Goal: Book appointment/travel/reservation

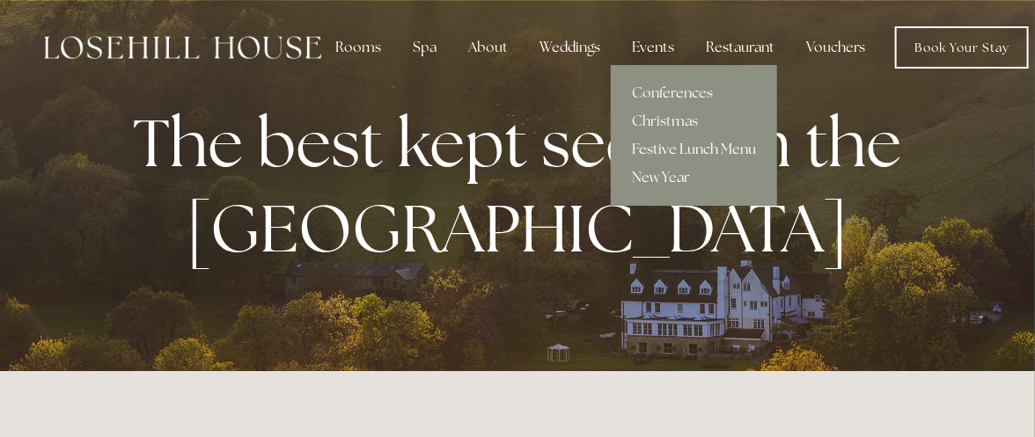
click at [672, 151] on link "Festive Lunch Menu" at bounding box center [694, 149] width 166 height 28
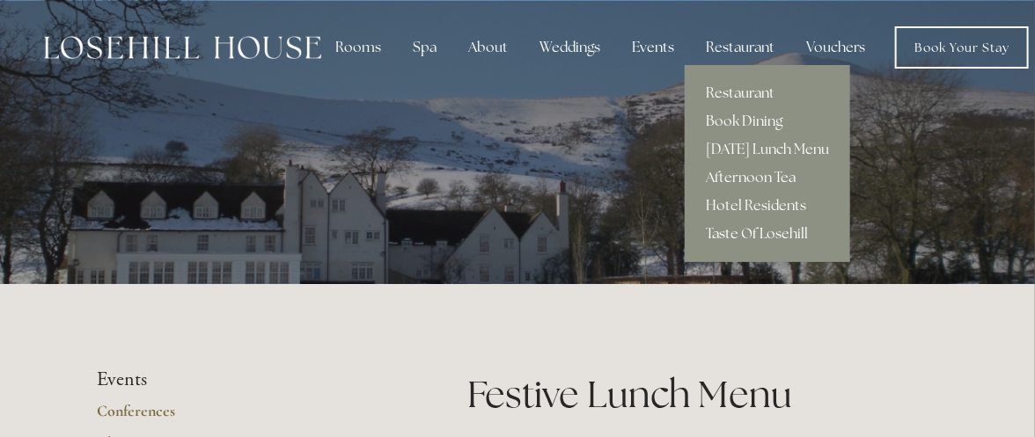
click at [738, 231] on link "Taste Of Losehill" at bounding box center [766, 234] width 165 height 28
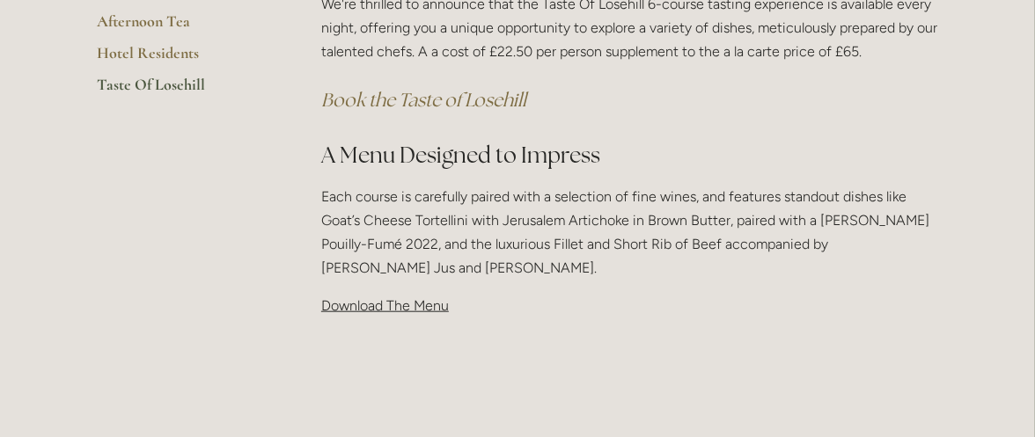
scroll to position [468, 0]
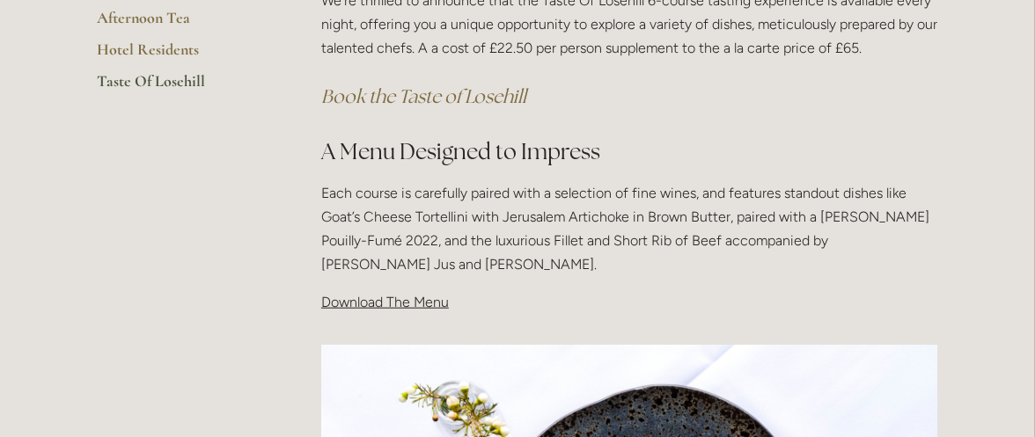
click at [425, 306] on span "Download The Menu" at bounding box center [385, 302] width 128 height 17
click at [373, 306] on span "Download The Menu" at bounding box center [385, 302] width 128 height 17
click at [327, 303] on span "Download The Menu" at bounding box center [385, 302] width 128 height 17
click at [360, 308] on span "Download The Menu" at bounding box center [385, 302] width 128 height 17
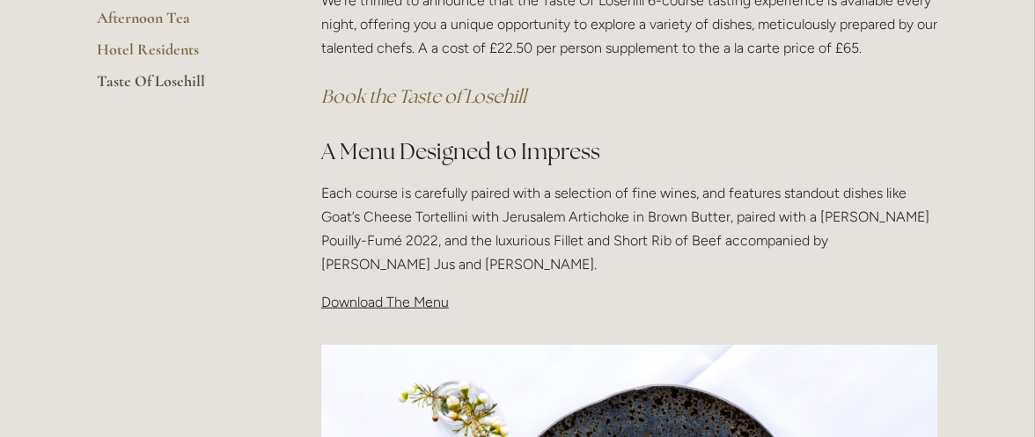
click at [386, 307] on span "Download The Menu" at bounding box center [385, 302] width 128 height 17
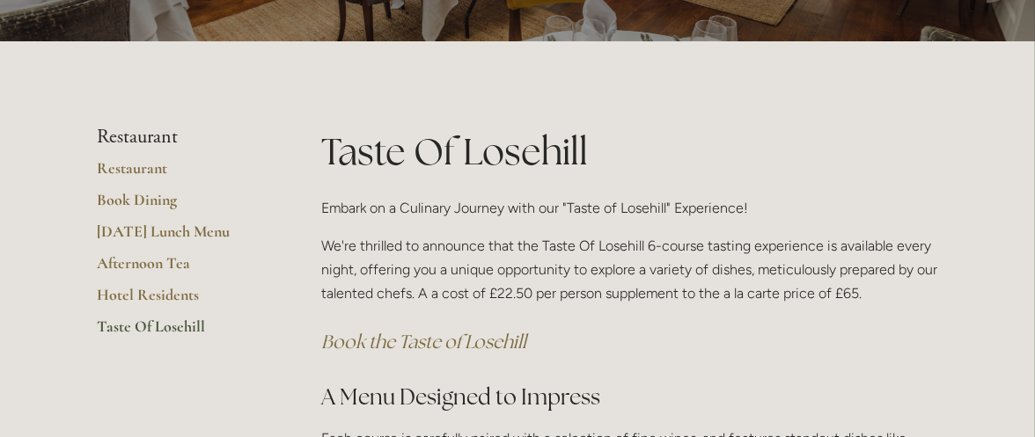
scroll to position [219, 0]
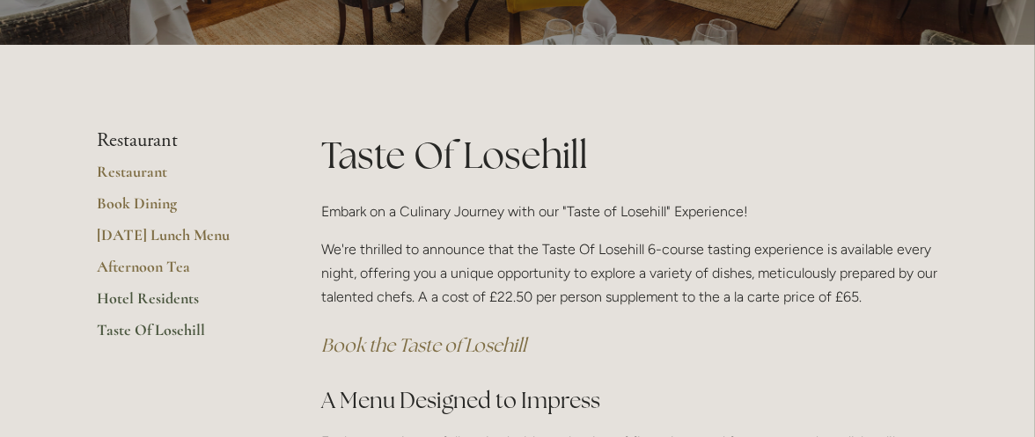
click at [112, 299] on link "Hotel Residents" at bounding box center [181, 305] width 168 height 32
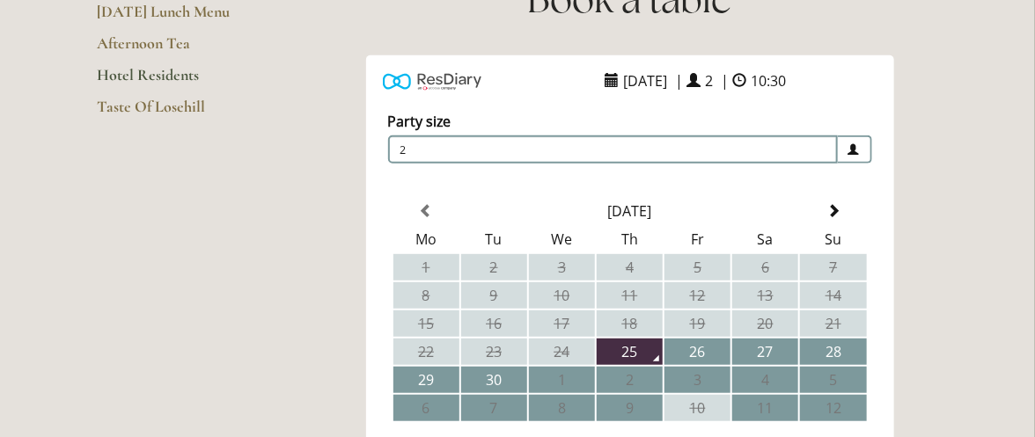
scroll to position [277, 0]
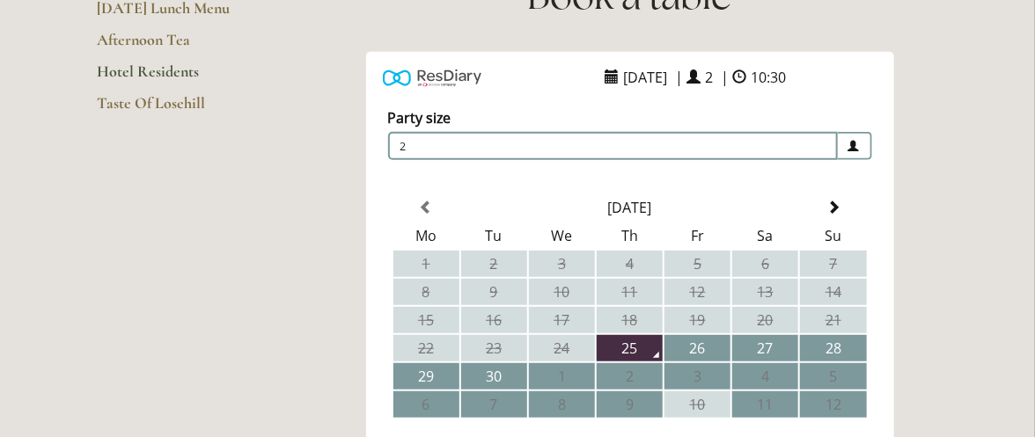
click at [413, 146] on span "2" at bounding box center [613, 146] width 450 height 28
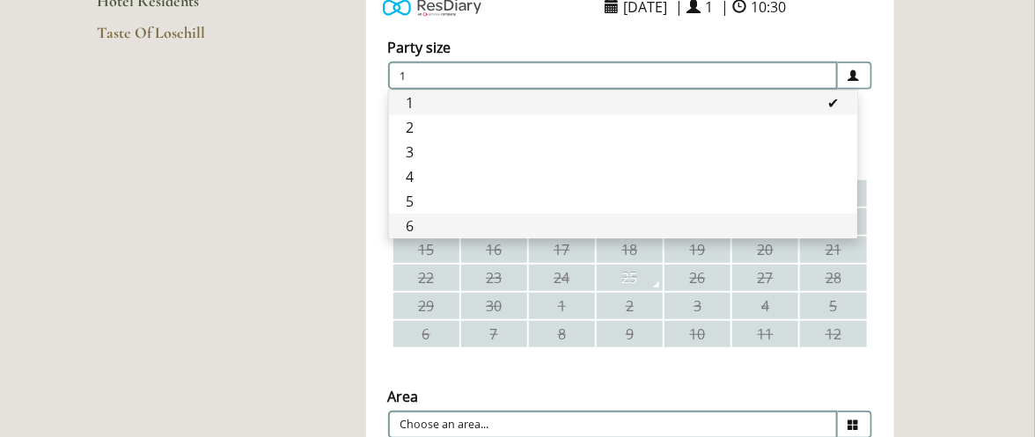
scroll to position [452, 0]
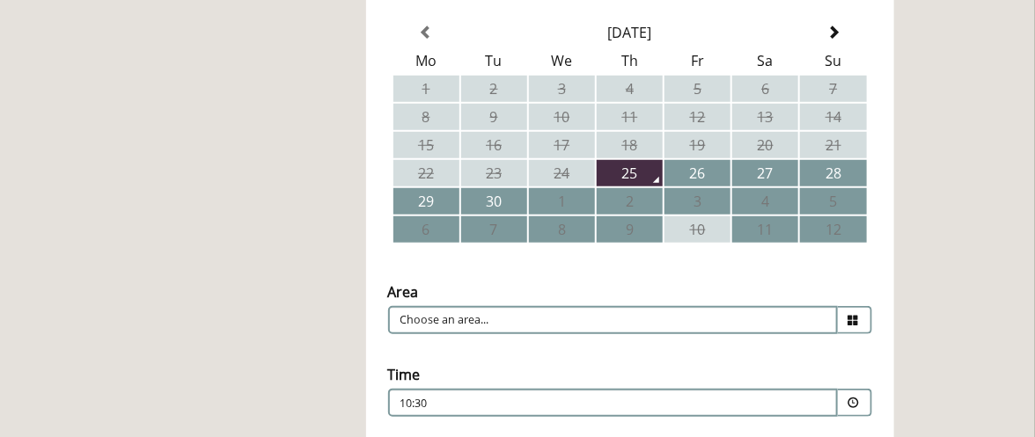
click at [851, 317] on icon at bounding box center [853, 320] width 11 height 11
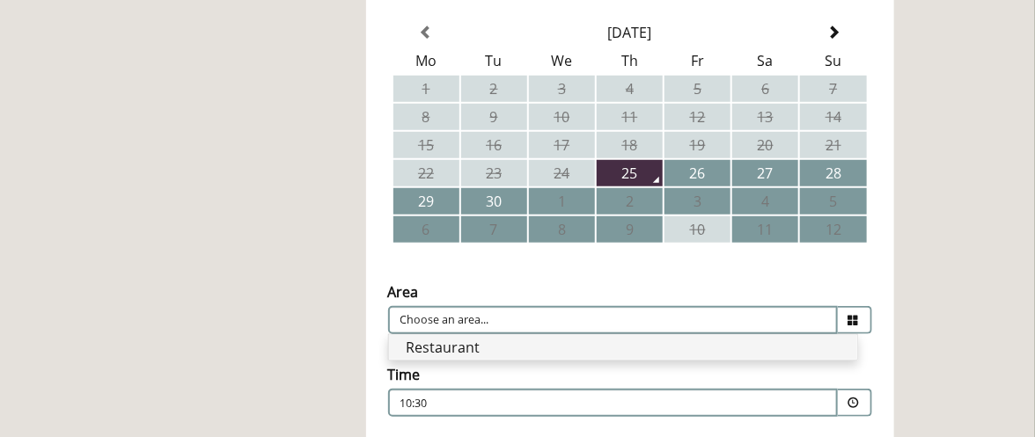
click at [715, 351] on li "Restaurant" at bounding box center [623, 347] width 468 height 25
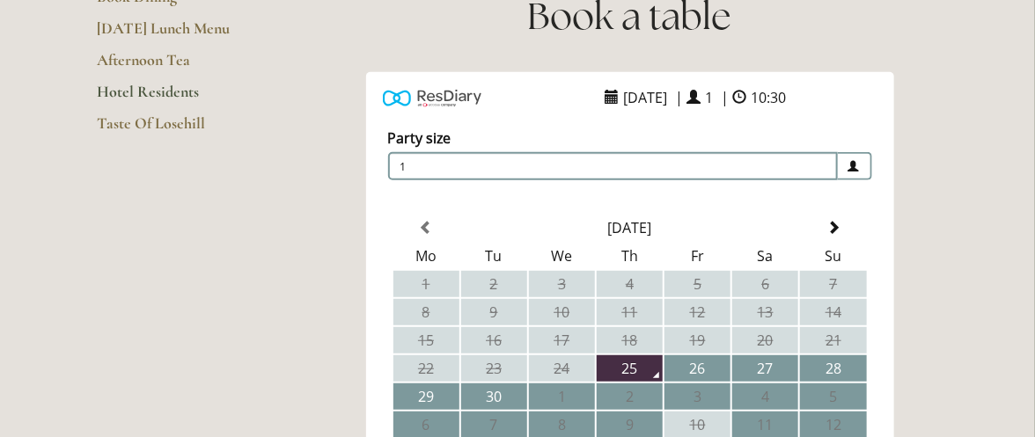
scroll to position [263, 0]
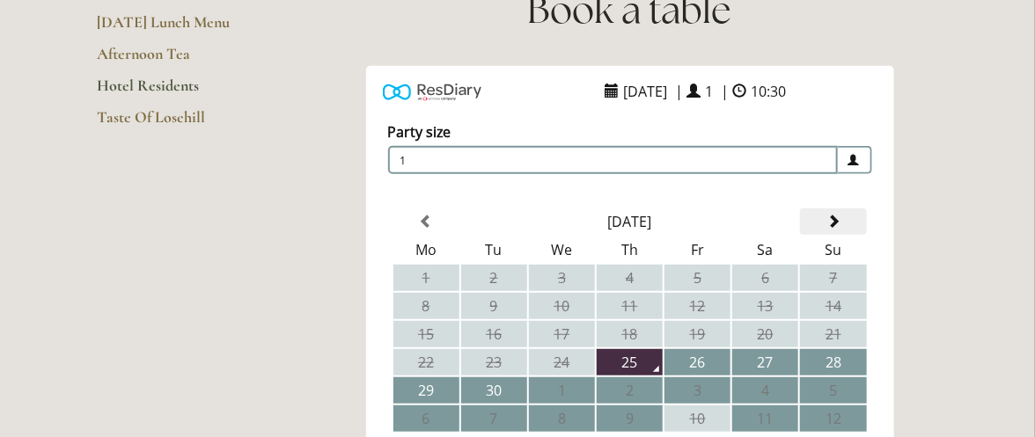
click at [834, 217] on span at bounding box center [833, 222] width 14 height 14
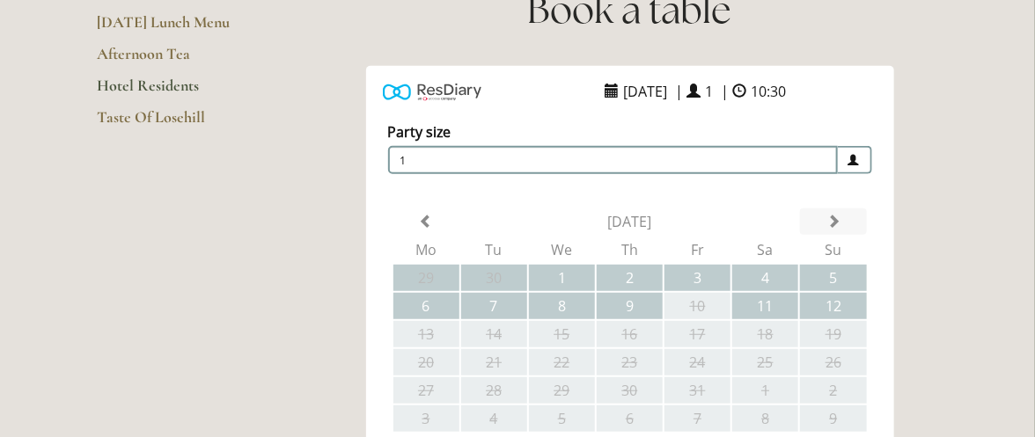
click at [834, 217] on div "Party size Adults 1 1 2 3 4 5 6 Children 0 0 1 2 3 4 5 6" at bounding box center [630, 371] width 528 height 532
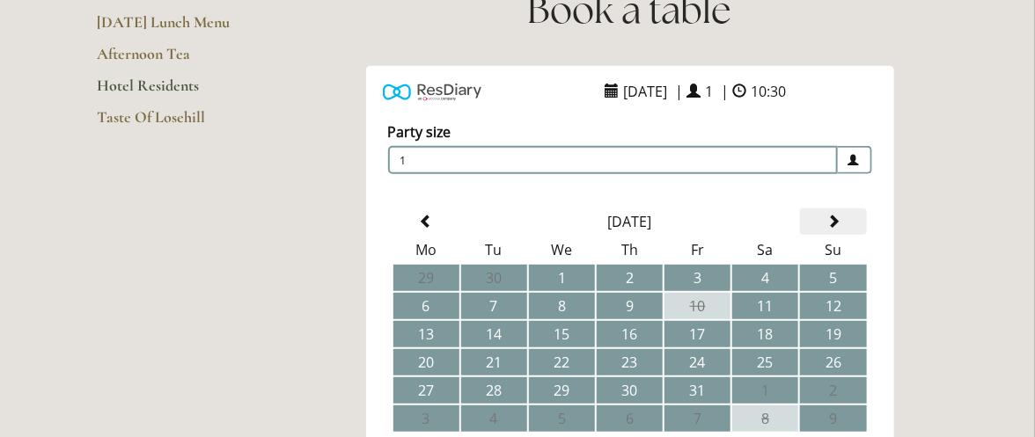
click at [834, 217] on span at bounding box center [833, 222] width 14 height 14
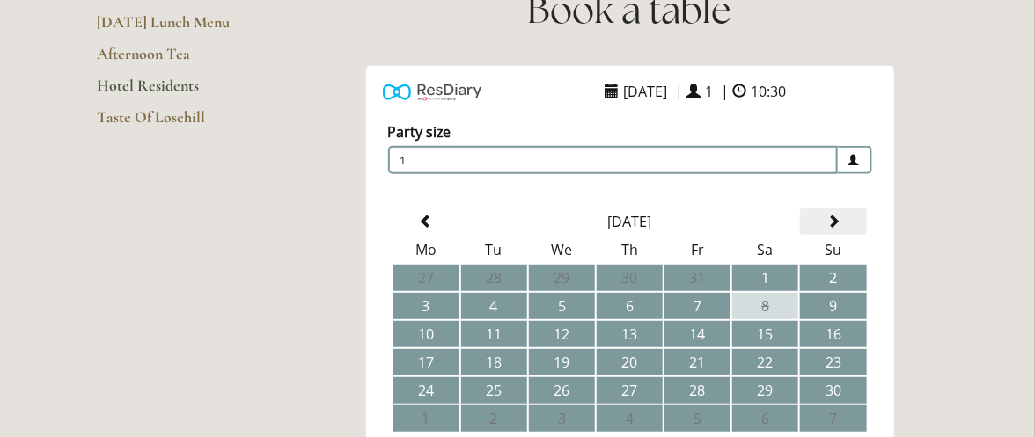
click at [834, 217] on span at bounding box center [833, 222] width 14 height 14
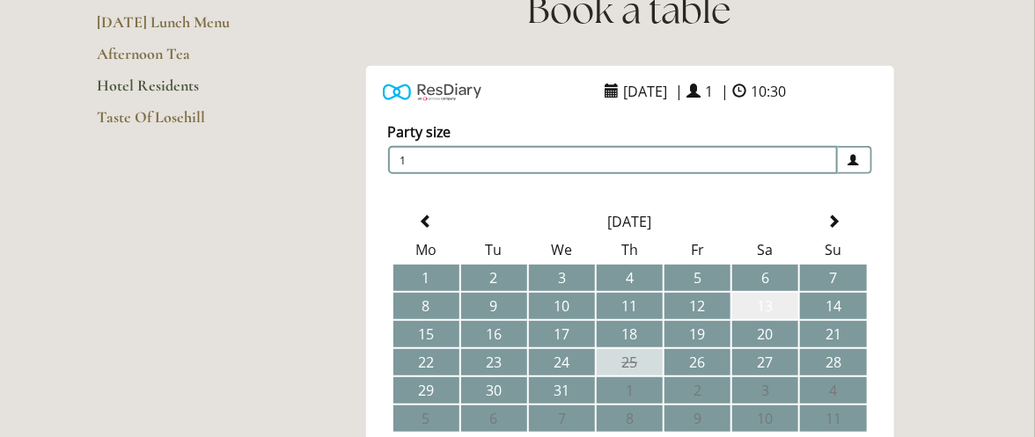
click at [771, 306] on td "13" at bounding box center [765, 306] width 66 height 26
click at [853, 156] on span at bounding box center [853, 160] width 11 height 11
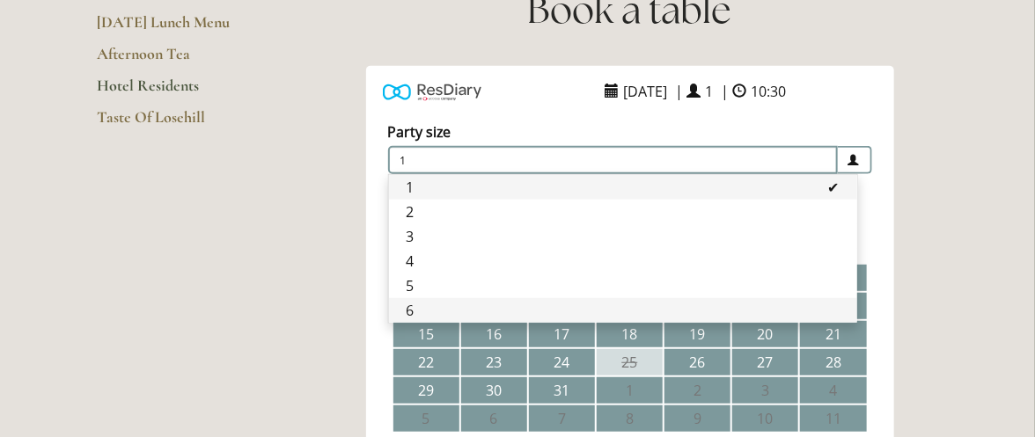
click at [602, 311] on li "6" at bounding box center [623, 310] width 468 height 25
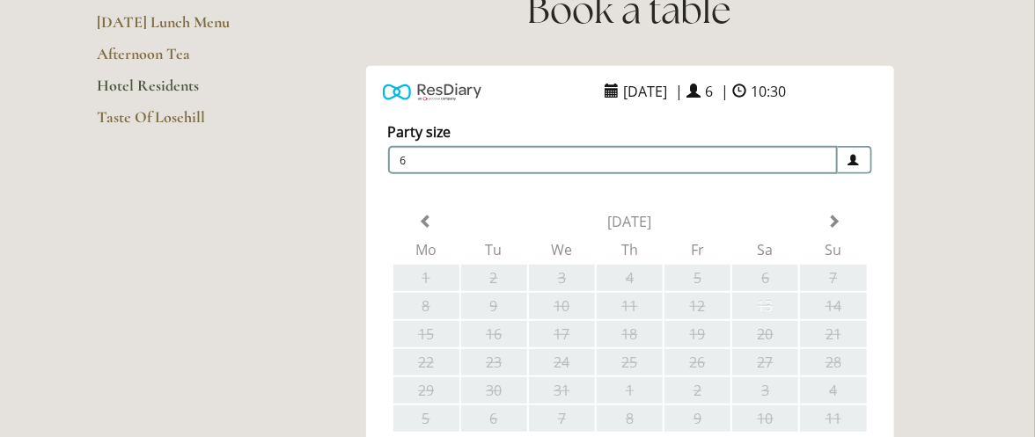
type input "Restaurant"
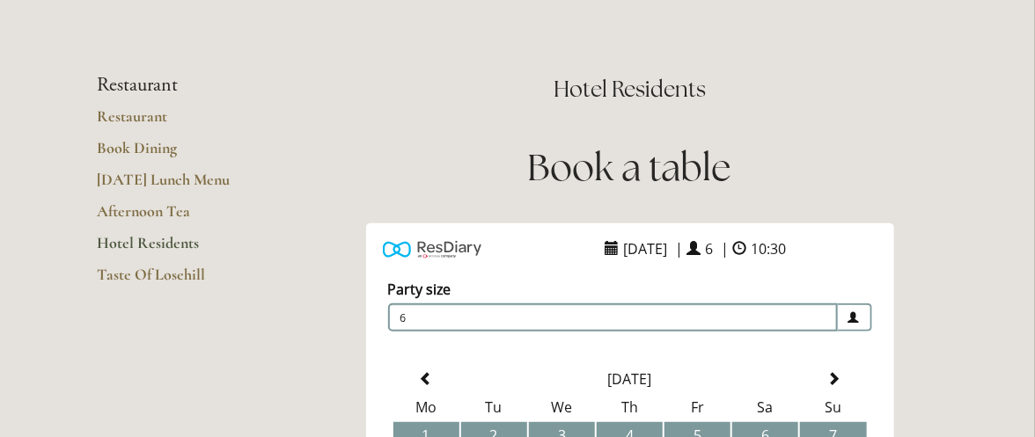
scroll to position [109, 0]
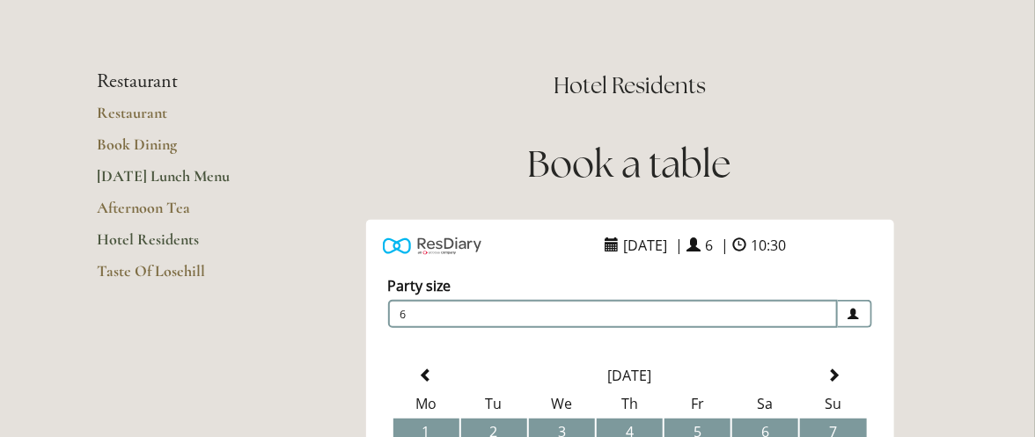
click at [171, 178] on link "[DATE] Lunch Menu" at bounding box center [181, 182] width 168 height 32
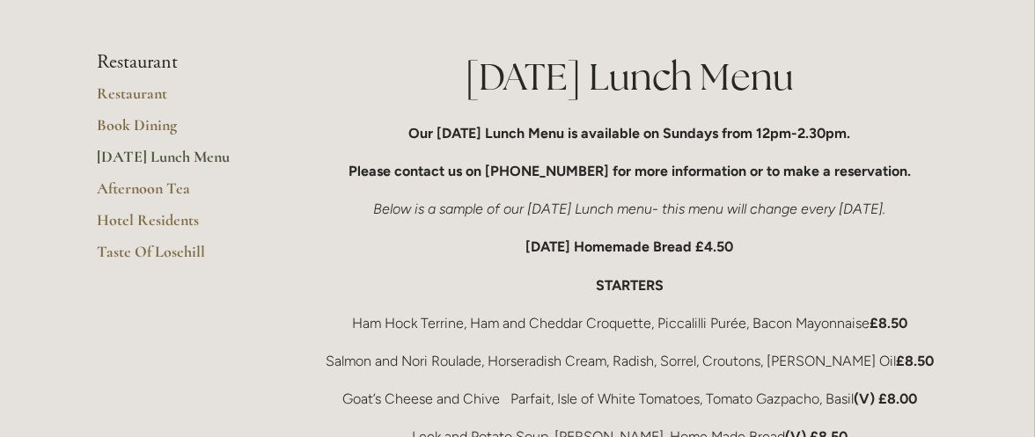
scroll to position [294, 0]
